Goal: Use online tool/utility: Utilize a website feature to perform a specific function

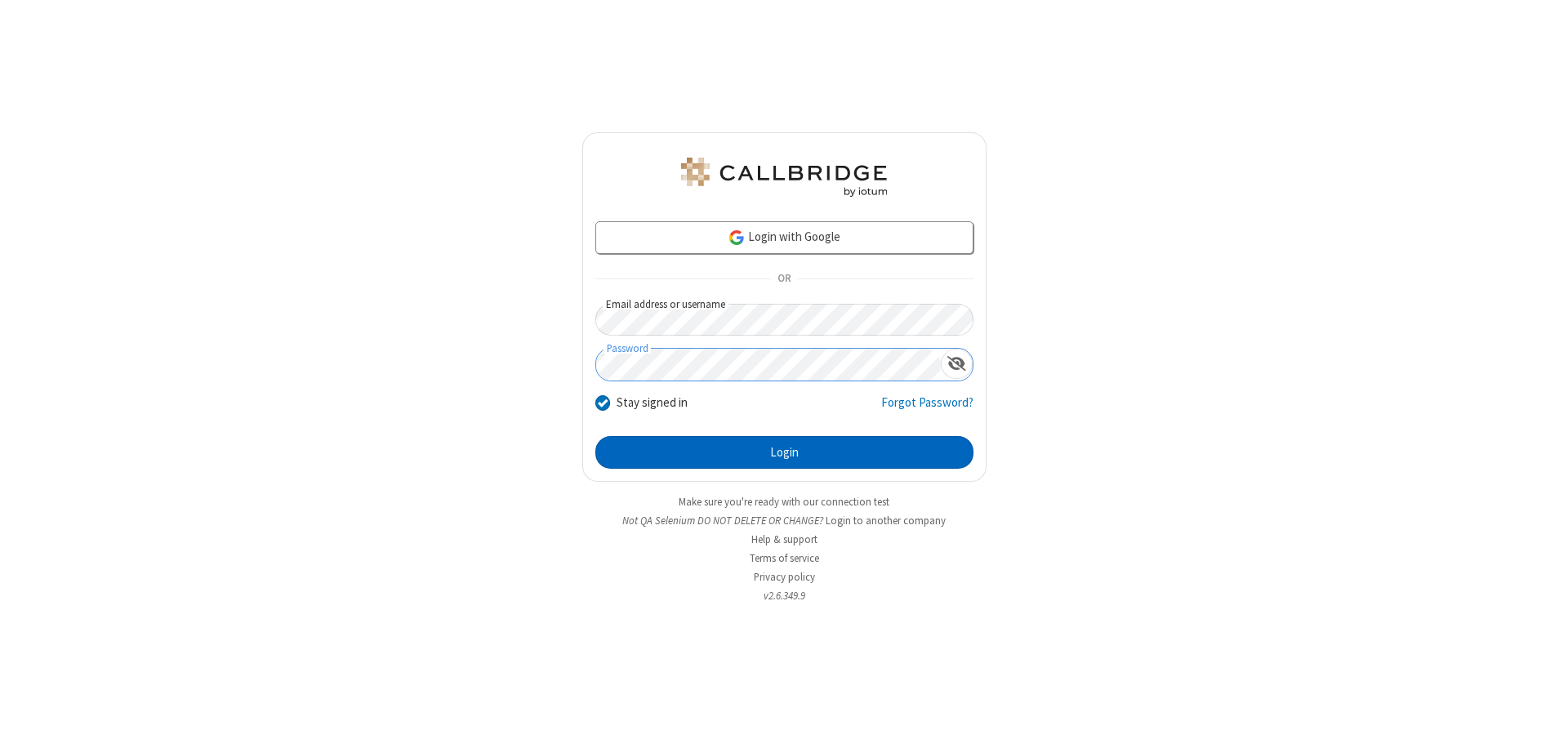
click at [784, 452] on button "Login" at bounding box center [784, 452] width 378 height 33
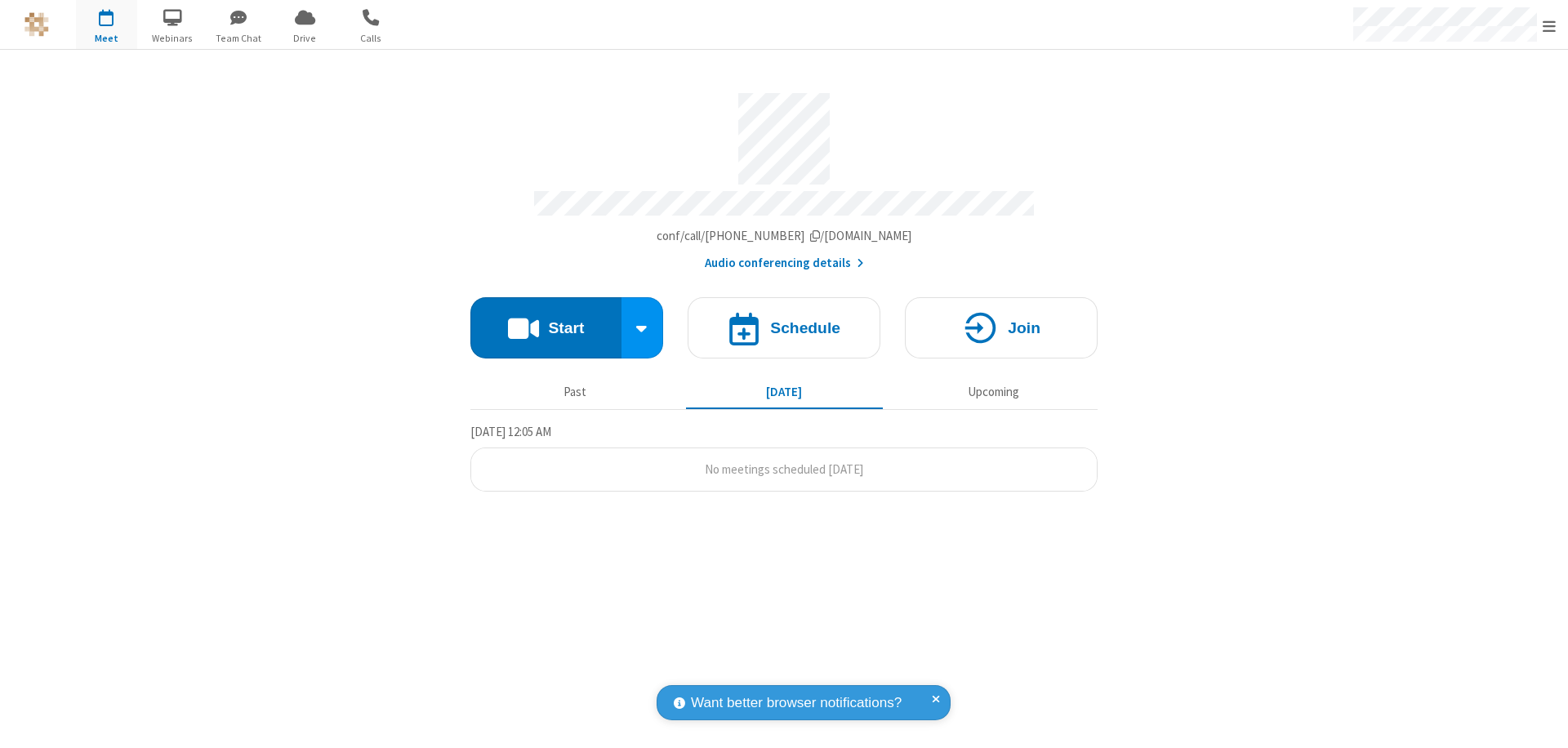
click at [545, 320] on button "Start" at bounding box center [545, 327] width 151 height 61
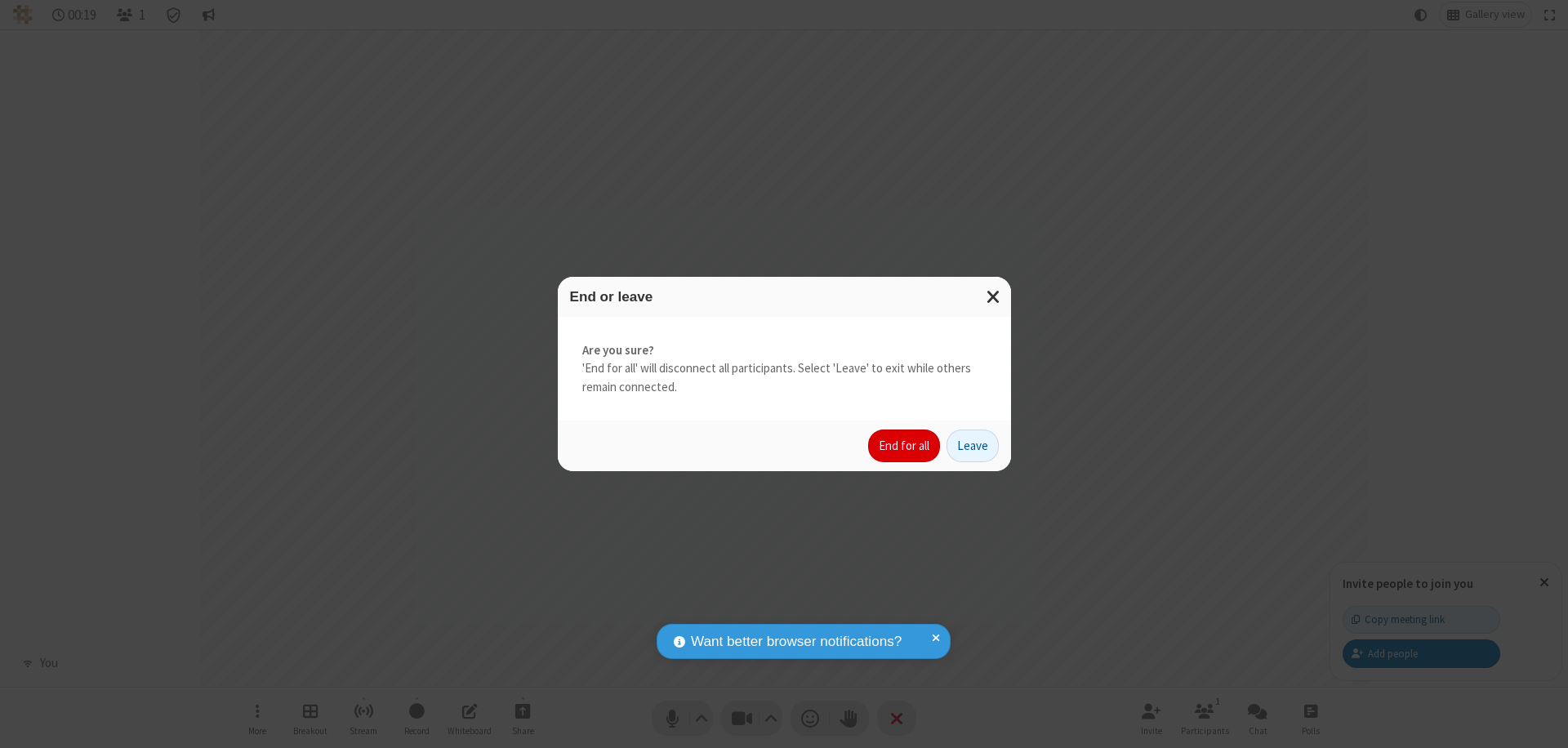
click at [905, 446] on button "End for all" at bounding box center [904, 445] width 72 height 33
